Goal: Obtain resource: Download file/media

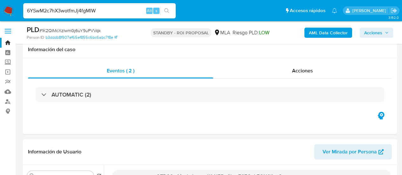
select select "10"
type input "6YSwM2c7hX3wotfmJj4fgMlW"
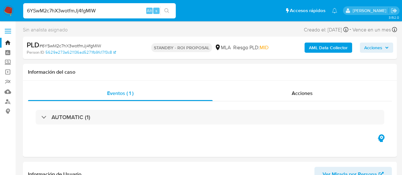
select select "10"
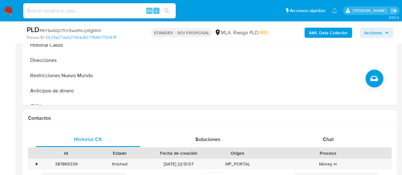
scroll to position [254, 0]
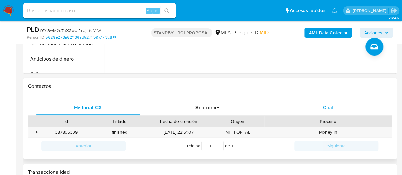
select select "10"
click at [325, 104] on span "Chat" at bounding box center [328, 107] width 11 height 7
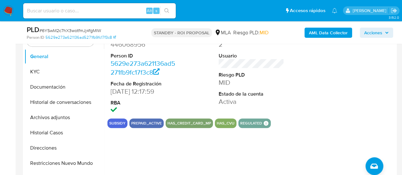
scroll to position [127, 0]
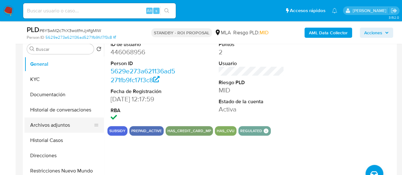
click at [70, 120] on button "Archivos adjuntos" at bounding box center [61, 125] width 74 height 15
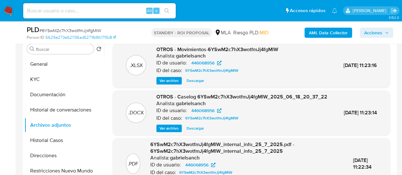
click at [194, 132] on span "Descargar" at bounding box center [195, 128] width 17 height 6
click at [96, 14] on input at bounding box center [99, 11] width 153 height 8
paste input "gMartXlYspvSUD2lOENk68JT"
type input "gMartXlYspvSUD2lOENk68JT"
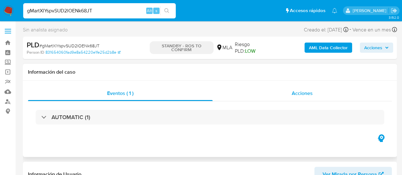
select select "10"
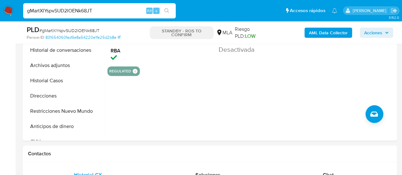
scroll to position [191, 0]
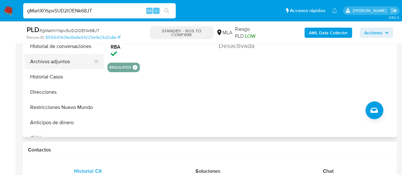
click at [56, 63] on button "Archivos adjuntos" at bounding box center [61, 61] width 74 height 15
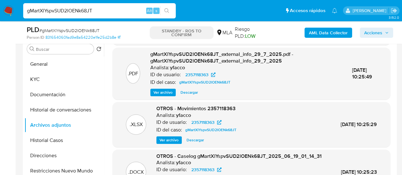
scroll to position [159, 0]
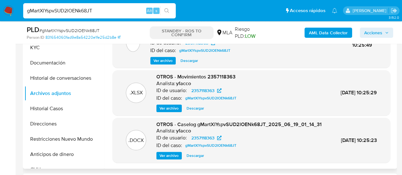
click at [191, 157] on span "Descargar" at bounding box center [195, 156] width 17 height 6
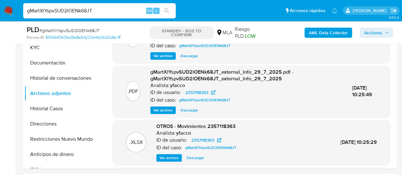
click at [70, 12] on input "gMartXlYspvSUD2lOENk68JT" at bounding box center [99, 11] width 153 height 8
paste input "sCWezsEVJMBt6SDbEbSOK53i"
type input "sCWezsEVJMBt6SDbEbSOK53i"
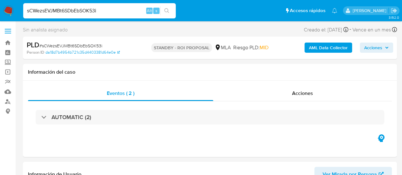
select select "10"
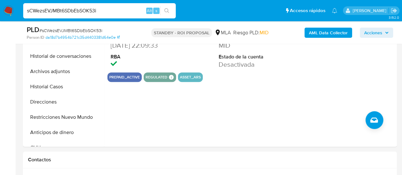
scroll to position [191, 0]
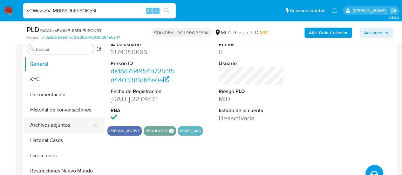
click at [60, 122] on button "Archivos adjuntos" at bounding box center [61, 125] width 74 height 15
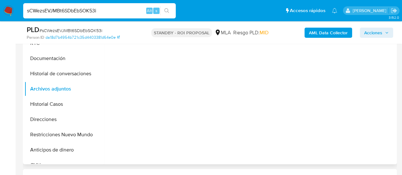
scroll to position [127, 0]
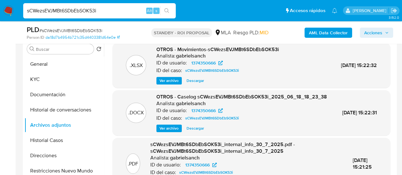
click at [196, 132] on span "Descargar" at bounding box center [195, 128] width 17 height 6
click at [33, 78] on button "KYC" at bounding box center [61, 79] width 74 height 15
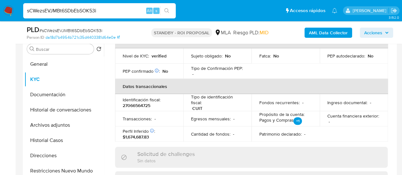
scroll to position [191, 0]
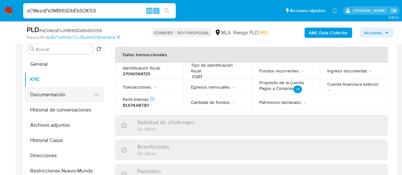
click at [38, 94] on button "Documentación" at bounding box center [61, 94] width 74 height 15
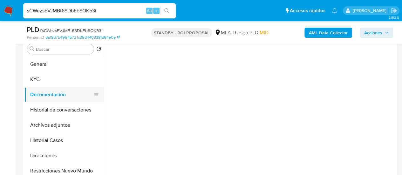
scroll to position [0, 0]
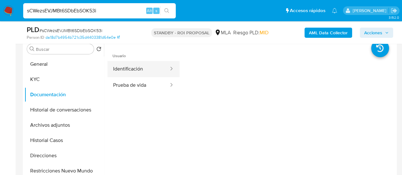
click at [137, 72] on button "Identificación" at bounding box center [138, 69] width 62 height 16
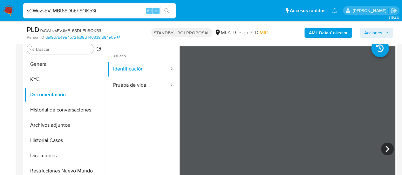
click at [58, 10] on input "sCWezsEVJMBt6SDbEbSOK53i" at bounding box center [99, 11] width 153 height 8
paste input "WWdqUwljSgrbgQyZC5FdpSZR"
type input "WWdqUwljSgrbgQyZC5FdpSZR"
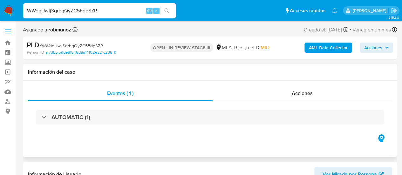
select select "10"
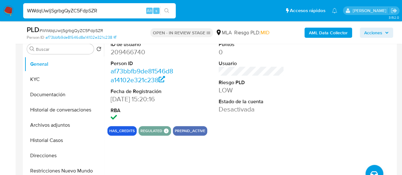
scroll to position [159, 0]
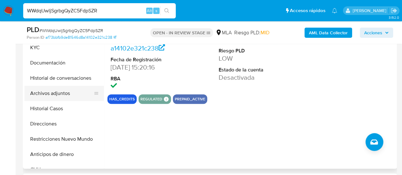
click at [42, 93] on button "Archivos adjuntos" at bounding box center [61, 93] width 74 height 15
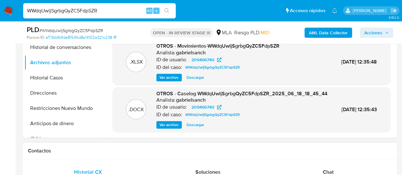
scroll to position [191, 0]
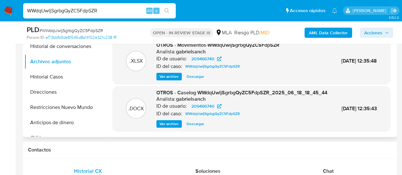
click at [192, 125] on span "Descargar" at bounding box center [195, 124] width 17 height 6
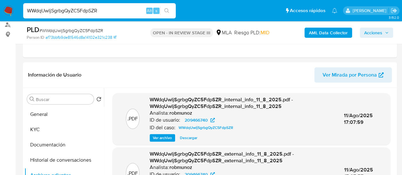
scroll to position [64, 0]
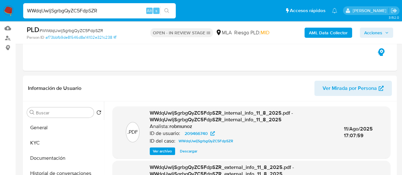
click at [57, 11] on input "WWdqUwljSgrbgQyZC5FdpSZR" at bounding box center [99, 11] width 153 height 8
paste input "r1SssQATdQu0vSiXrlWQD8X5"
type input "r1SssQATdQu0vSiXrlWQD8X5"
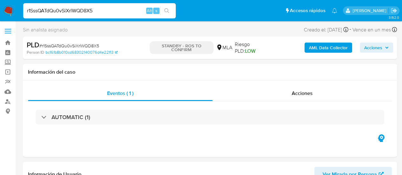
select select "10"
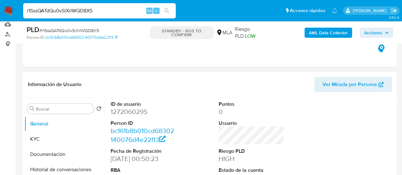
scroll to position [127, 0]
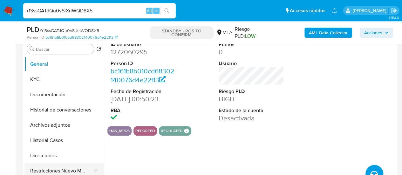
drag, startPoint x: 39, startPoint y: 143, endPoint x: 68, endPoint y: 173, distance: 41.6
click at [39, 143] on button "Historial Casos" at bounding box center [63, 140] width 79 height 15
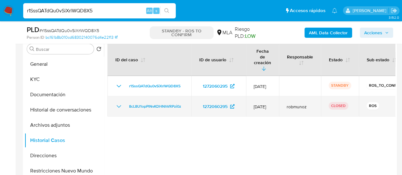
click at [118, 105] on icon "Mostrar/Ocultar" at bounding box center [119, 106] width 4 height 3
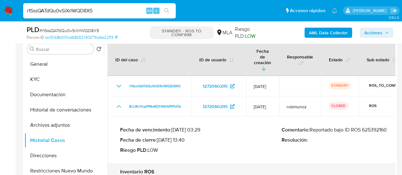
click at [373, 127] on p "Comentario : Reportado bajo ID ROS 625392160" at bounding box center [363, 130] width 162 height 6
click at [64, 128] on button "Archivos adjuntos" at bounding box center [61, 125] width 74 height 15
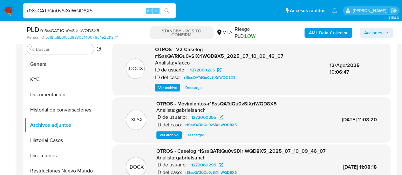
click at [196, 86] on span "Descargar" at bounding box center [193, 88] width 17 height 6
click at [69, 10] on input "r1SssQATdQu0vSiXrlWQD8X5" at bounding box center [99, 11] width 153 height 8
paste input "wRhJzMfvxS6eyacWTiJOf4wz"
type input "wRhJzMfvxS6eyacWTiJOf4wz"
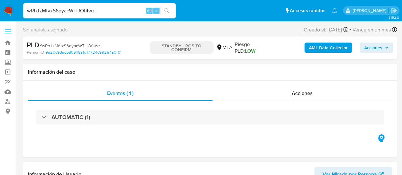
select select "10"
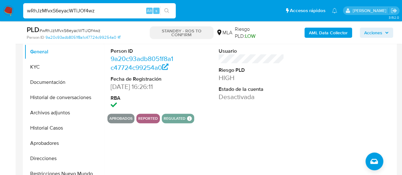
scroll to position [191, 0]
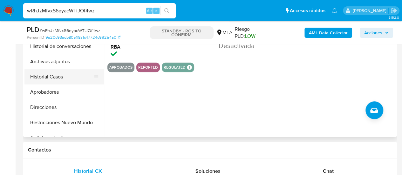
click at [46, 77] on button "Historial Casos" at bounding box center [61, 76] width 74 height 15
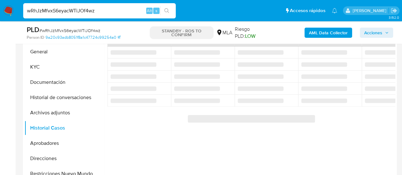
scroll to position [127, 0]
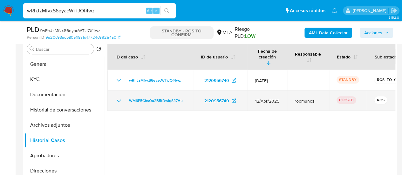
click at [118, 99] on icon "Mostrar/Ocultar" at bounding box center [119, 101] width 8 height 8
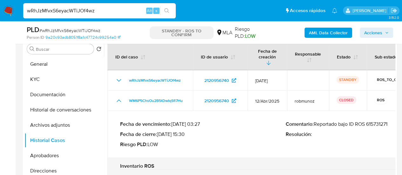
click at [373, 123] on p "Comentario : Reportado bajo ID ROS 615731271" at bounding box center [369, 124] width 166 height 6
click at [55, 122] on button "Archivos adjuntos" at bounding box center [61, 125] width 74 height 15
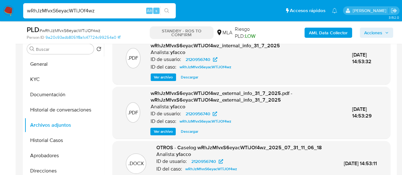
scroll to position [42, 0]
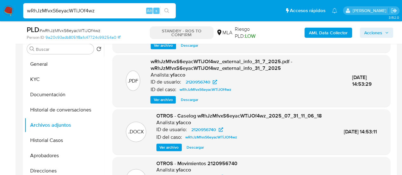
click at [190, 151] on span "Descargar" at bounding box center [195, 147] width 17 height 6
click at [10, 12] on img at bounding box center [8, 10] width 11 height 11
